Goal: Information Seeking & Learning: Learn about a topic

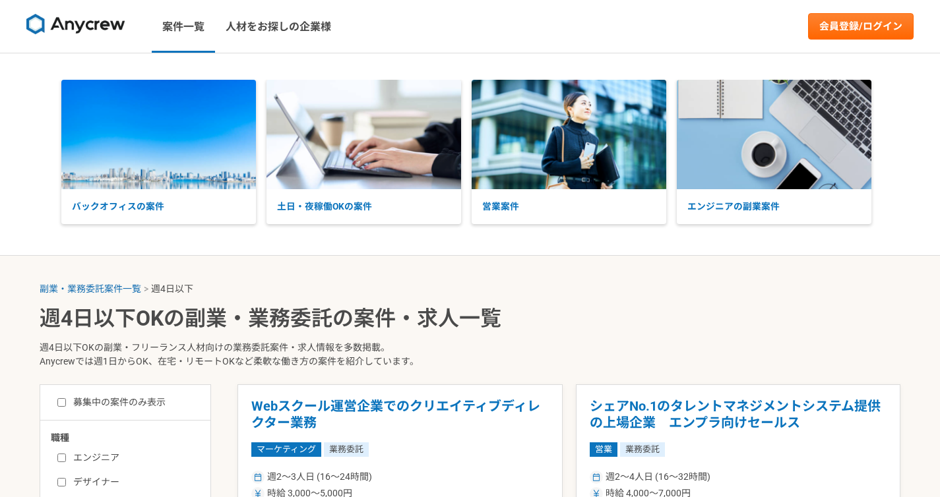
select select "4"
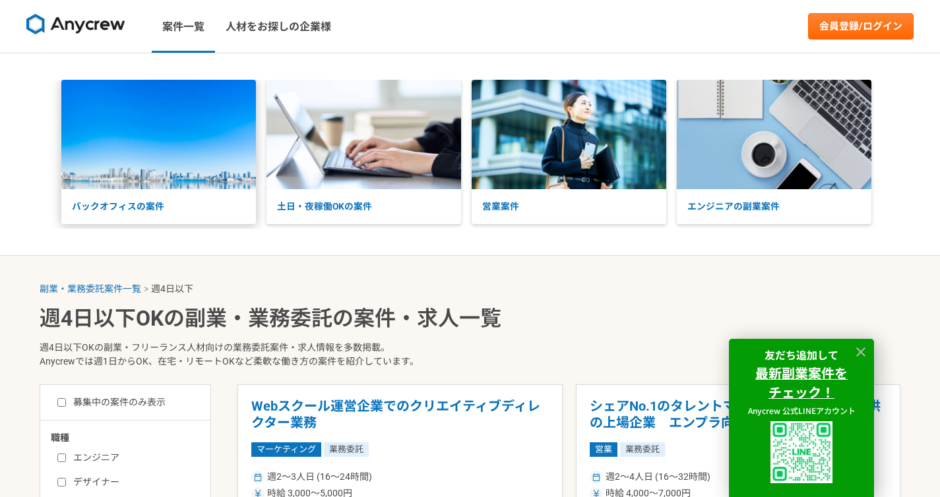
click at [162, 210] on p "バックオフィスの案件" at bounding box center [158, 206] width 195 height 35
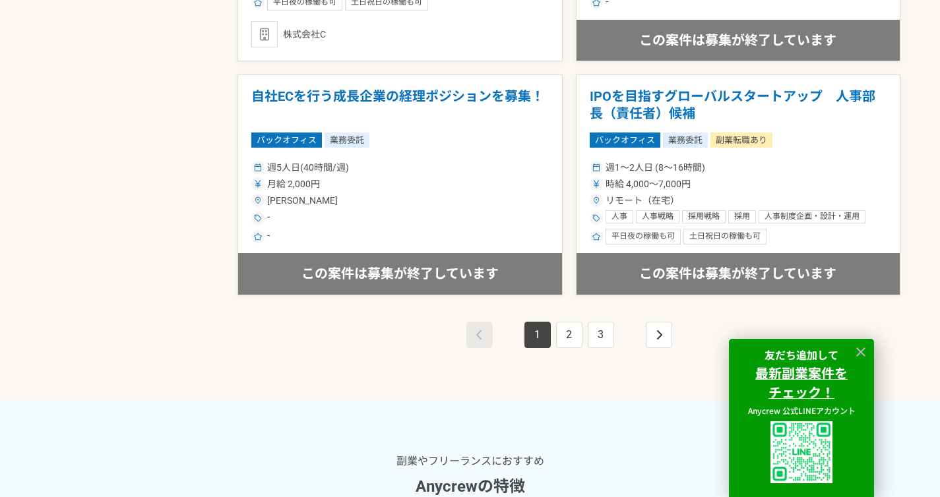
scroll to position [2416, 0]
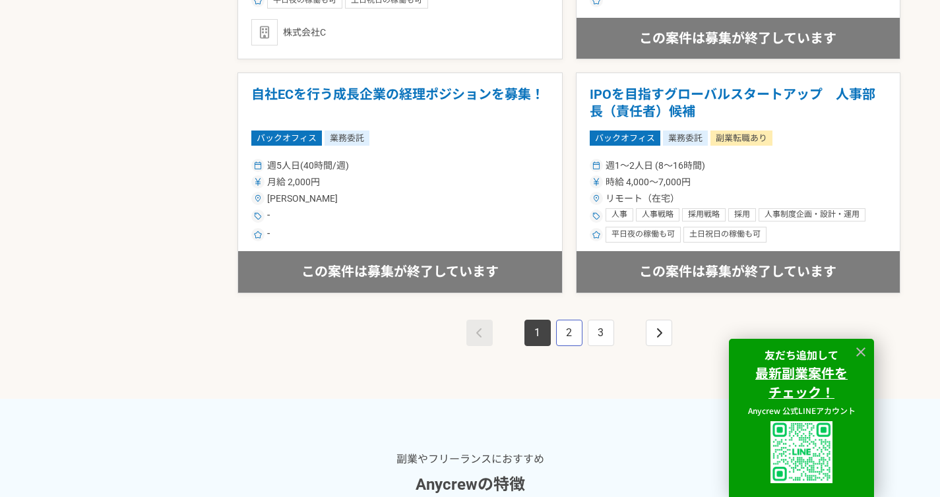
click at [569, 334] on link "2" at bounding box center [569, 333] width 26 height 26
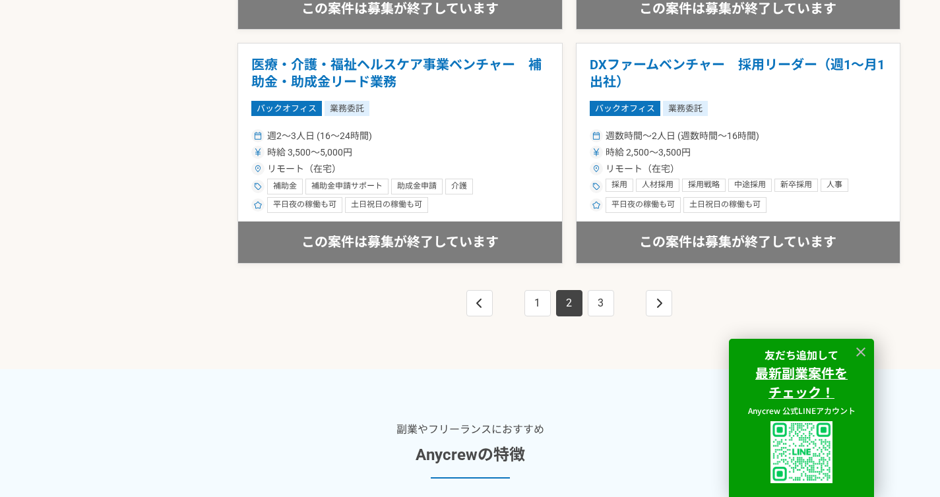
scroll to position [2447, 0]
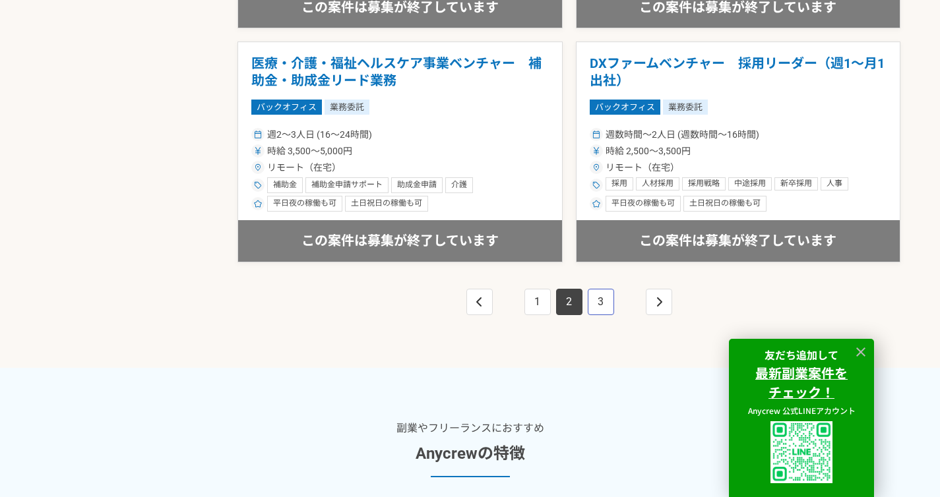
click at [595, 304] on link "3" at bounding box center [601, 302] width 26 height 26
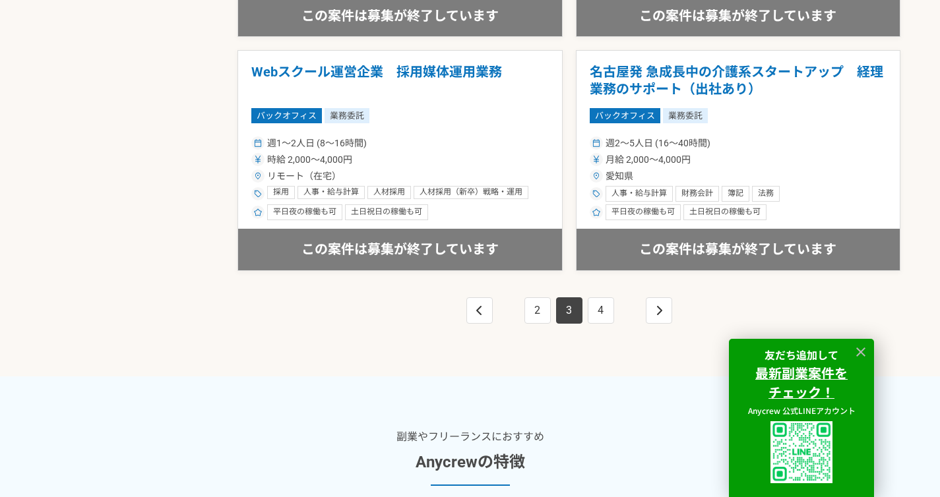
scroll to position [2392, 0]
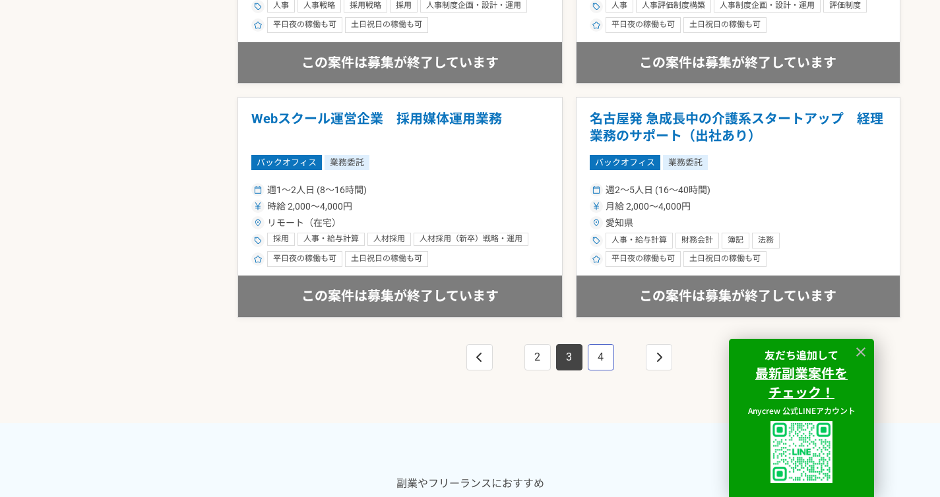
click at [597, 353] on link "4" at bounding box center [601, 357] width 26 height 26
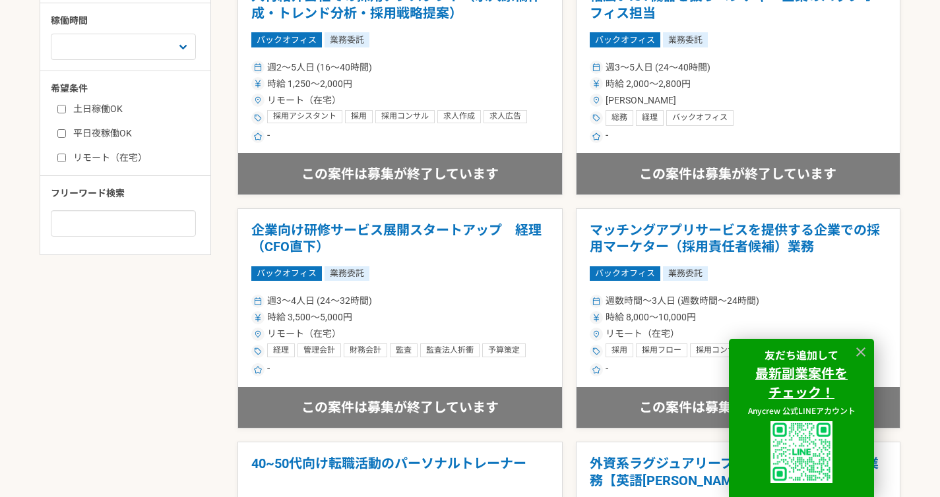
scroll to position [649, 0]
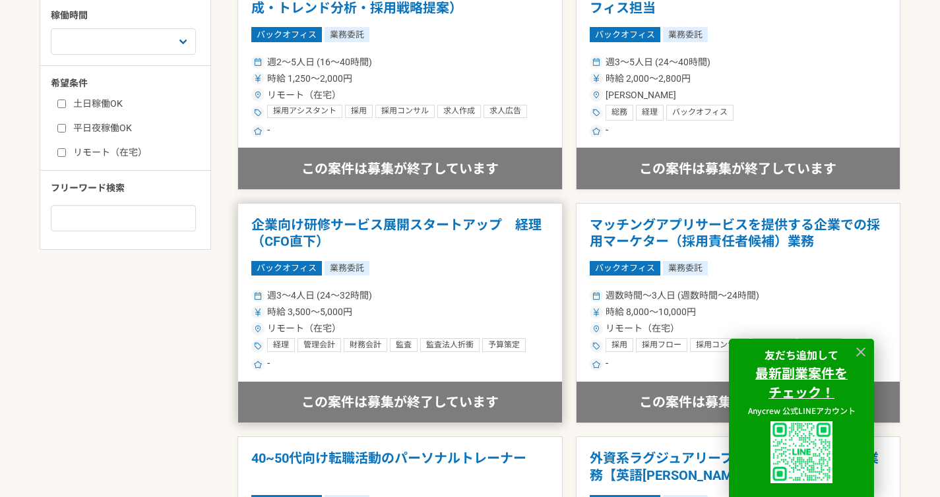
click at [427, 220] on h1 "企業向け研修サービス展開スタートアップ　経理（CFO直下）" at bounding box center [399, 234] width 297 height 34
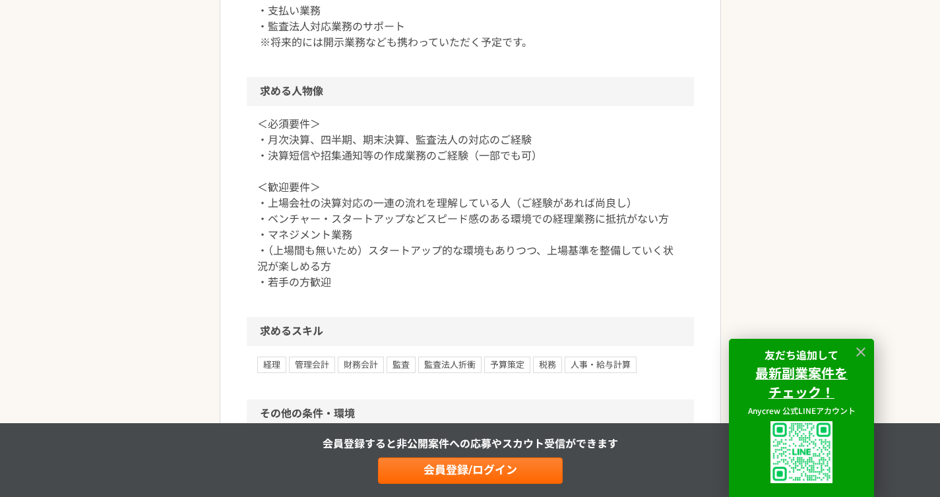
scroll to position [769, 0]
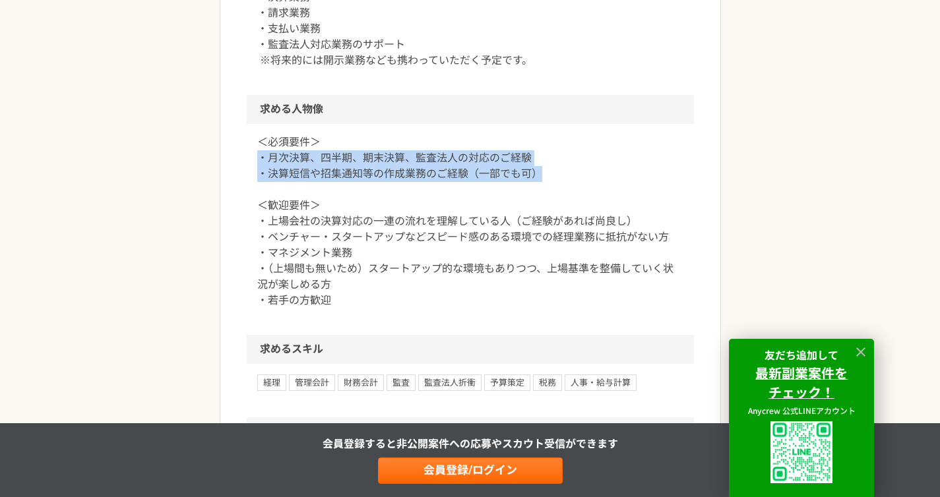
drag, startPoint x: 259, startPoint y: 155, endPoint x: 537, endPoint y: 179, distance: 279.3
click at [537, 179] on p "＜必須要件＞ ・月次決算、四半期、期末決算、監査法人の対応のご経験 ・決算短信や招集通知等の作成業務のご経験（一部でも可） ＜歓迎要件＞ ・上場会社の決算対応…" at bounding box center [470, 222] width 426 height 174
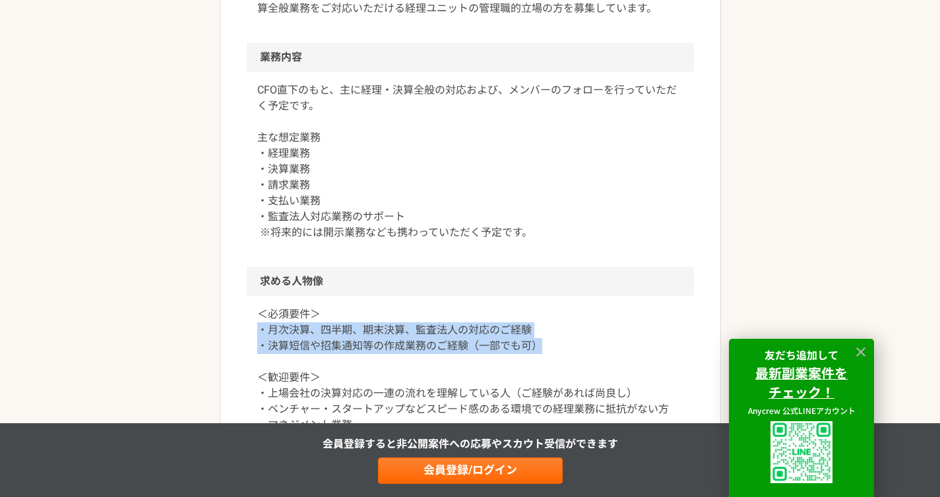
scroll to position [609, 0]
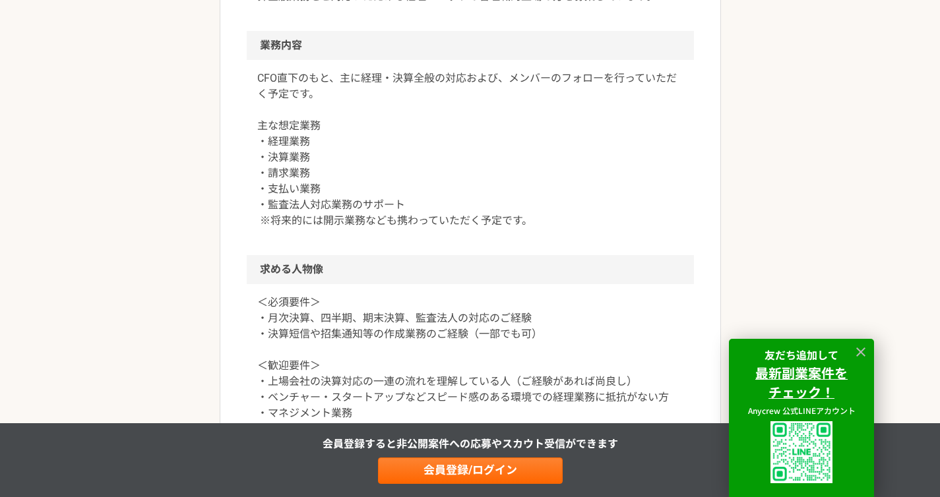
click at [353, 305] on p "＜必須要件＞ ・月次決算、四半期、期末決算、監査法人の対応のご経験 ・決算短信や招集通知等の作成業務のご経験（一部でも可） ＜歓迎要件＞ ・上場会社の決算対応…" at bounding box center [470, 382] width 426 height 174
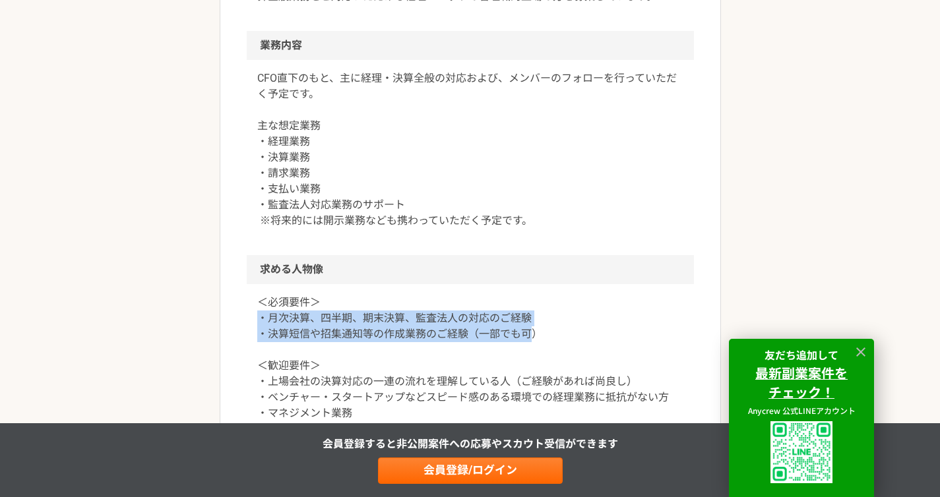
drag, startPoint x: 252, startPoint y: 319, endPoint x: 536, endPoint y: 330, distance: 284.4
click at [536, 330] on div "＜必須要件＞ ・月次決算、四半期、期末決算、監査法人の対応のご経験 ・決算短信や招集通知等の作成業務のご経験（一部でも可） ＜歓迎要件＞ ・上場会社の決算対応…" at bounding box center [470, 389] width 447 height 211
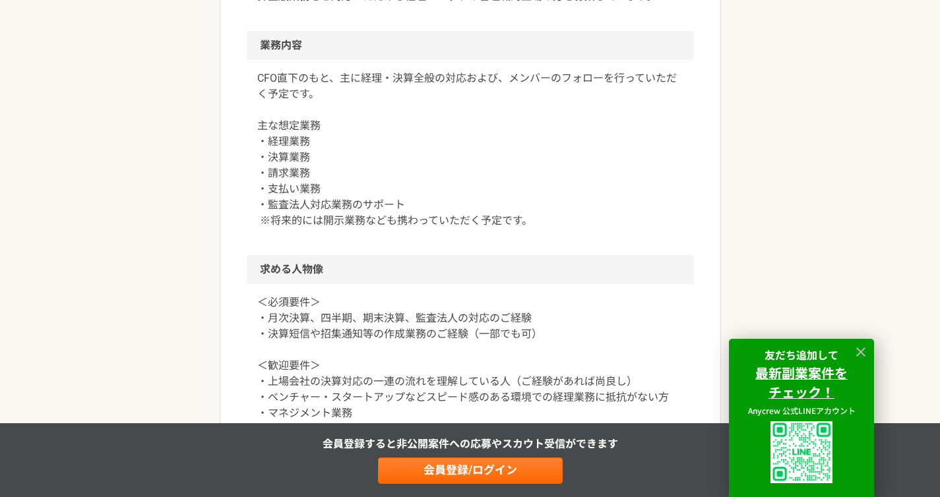
click at [324, 151] on p "CFO直下のもと、主に経理・決算全般の対応および、メンバーのフォローを行っていただく予定です。 主な想定業務 ・経理業務 ・決算業務 ・請求業務 ・支払い業務…" at bounding box center [470, 150] width 426 height 158
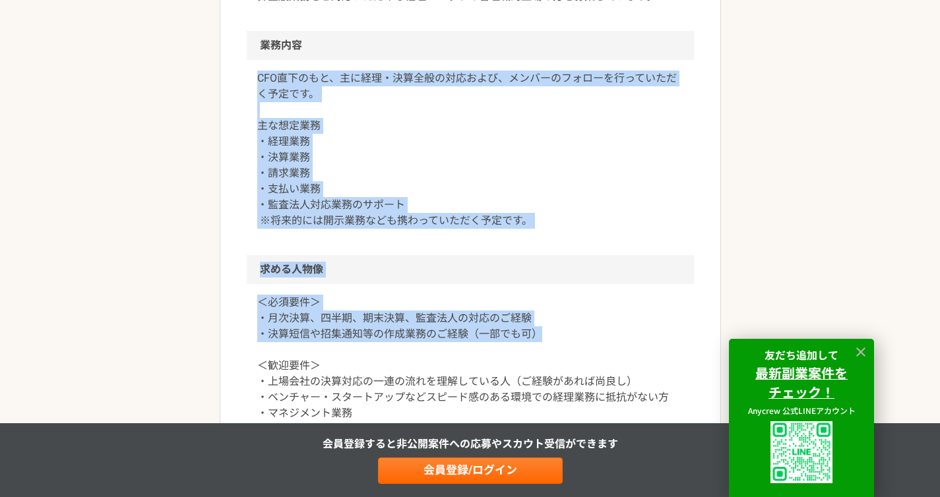
drag, startPoint x: 259, startPoint y: 80, endPoint x: 543, endPoint y: 338, distance: 383.3
click at [543, 338] on article "バックオフィス 企業向け研修サービス展開スタートアップ　経理（CFO直下） 業務委託 企業名非公開（エニィクルーによる仲介） 募集職種 バックオフィス 希望単…" at bounding box center [470, 264] width 501 height 1479
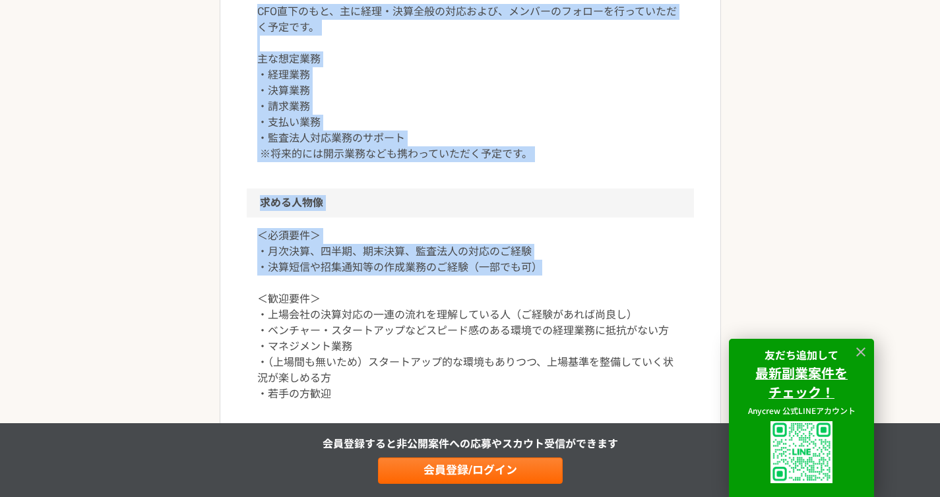
scroll to position [679, 0]
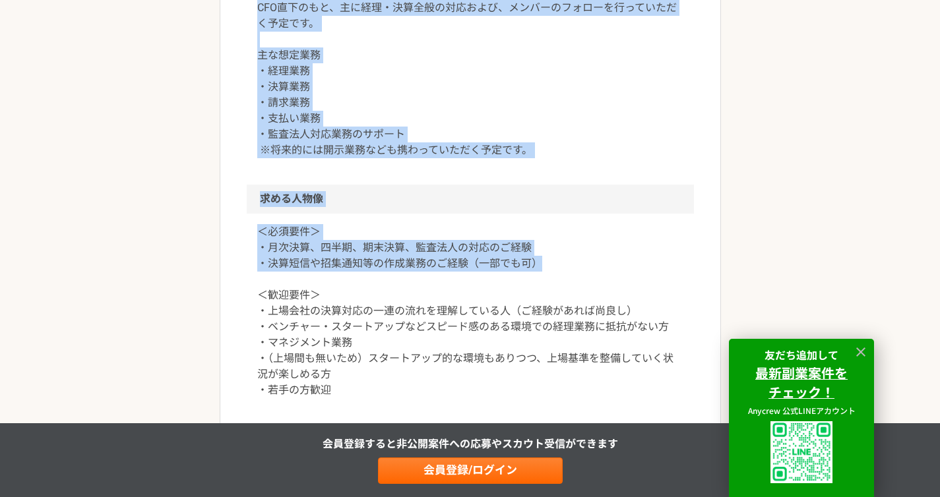
click at [299, 201] on h2 "求める人物像" at bounding box center [470, 199] width 447 height 29
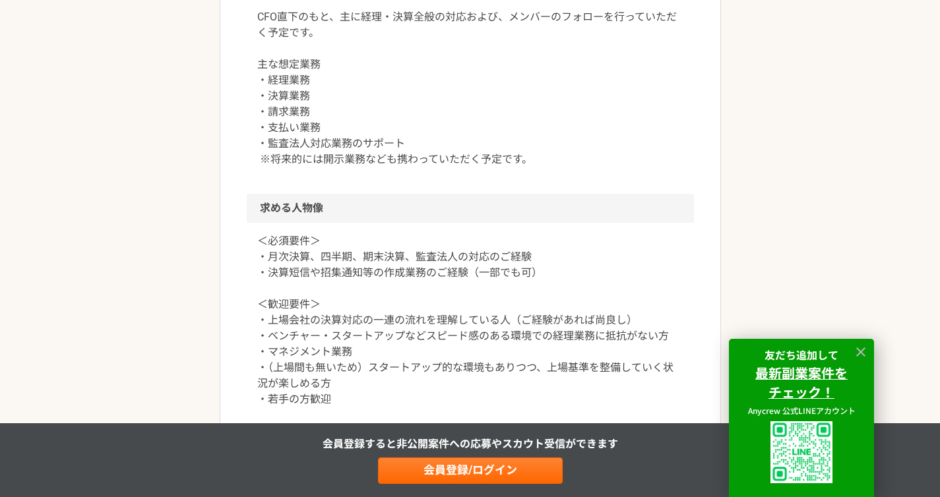
scroll to position [667, 0]
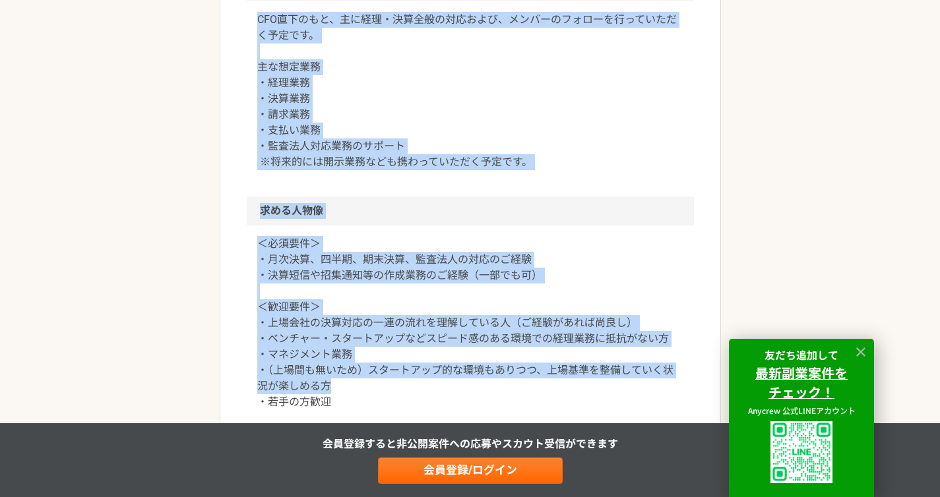
drag, startPoint x: 259, startPoint y: 23, endPoint x: 362, endPoint y: 394, distance: 385.4
click at [362, 394] on article "バックオフィス 企業向け研修サービス展開スタートアップ　経理（CFO直下） 業務委託 企業名非公開（エニィクルーによる仲介） 募集職種 バックオフィス 希望単…" at bounding box center [470, 205] width 501 height 1479
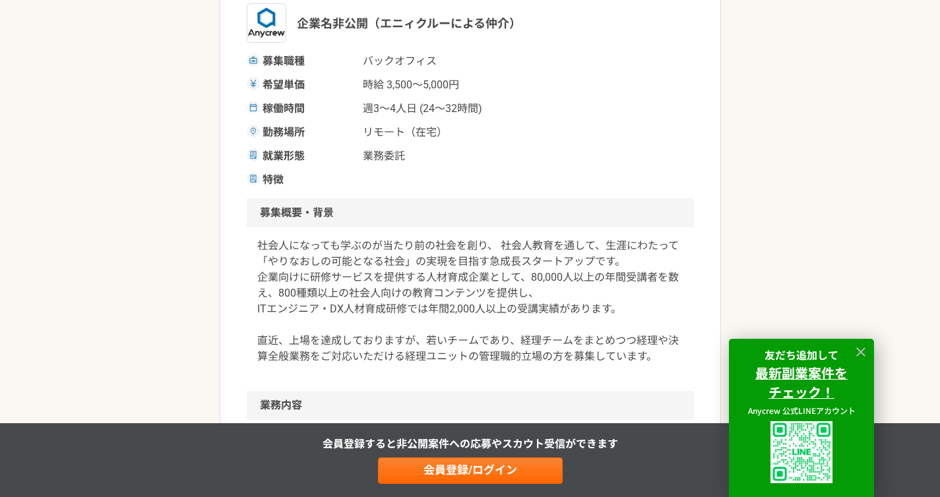
scroll to position [257, 0]
